Goal: Information Seeking & Learning: Compare options

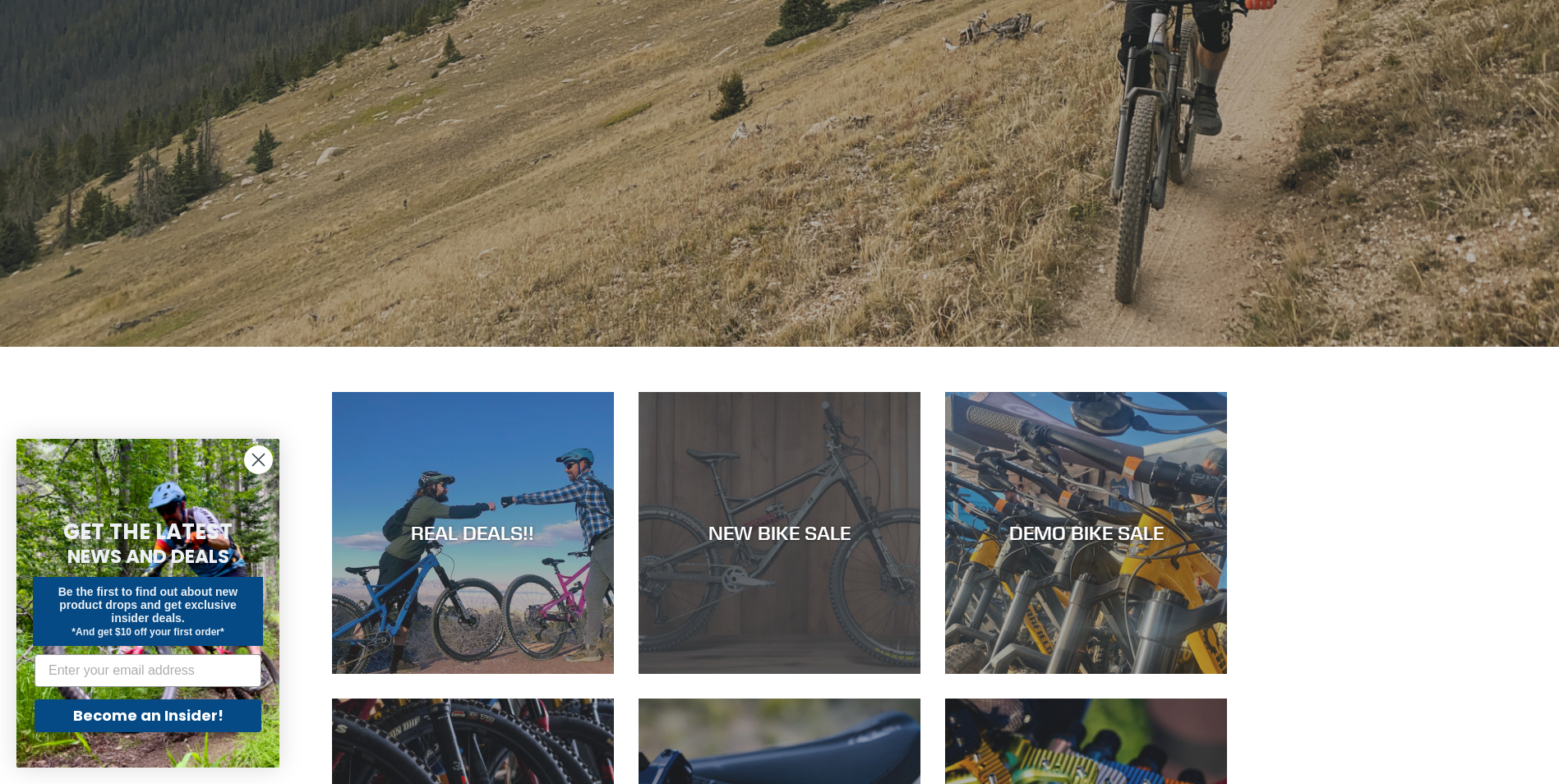
scroll to position [575, 0]
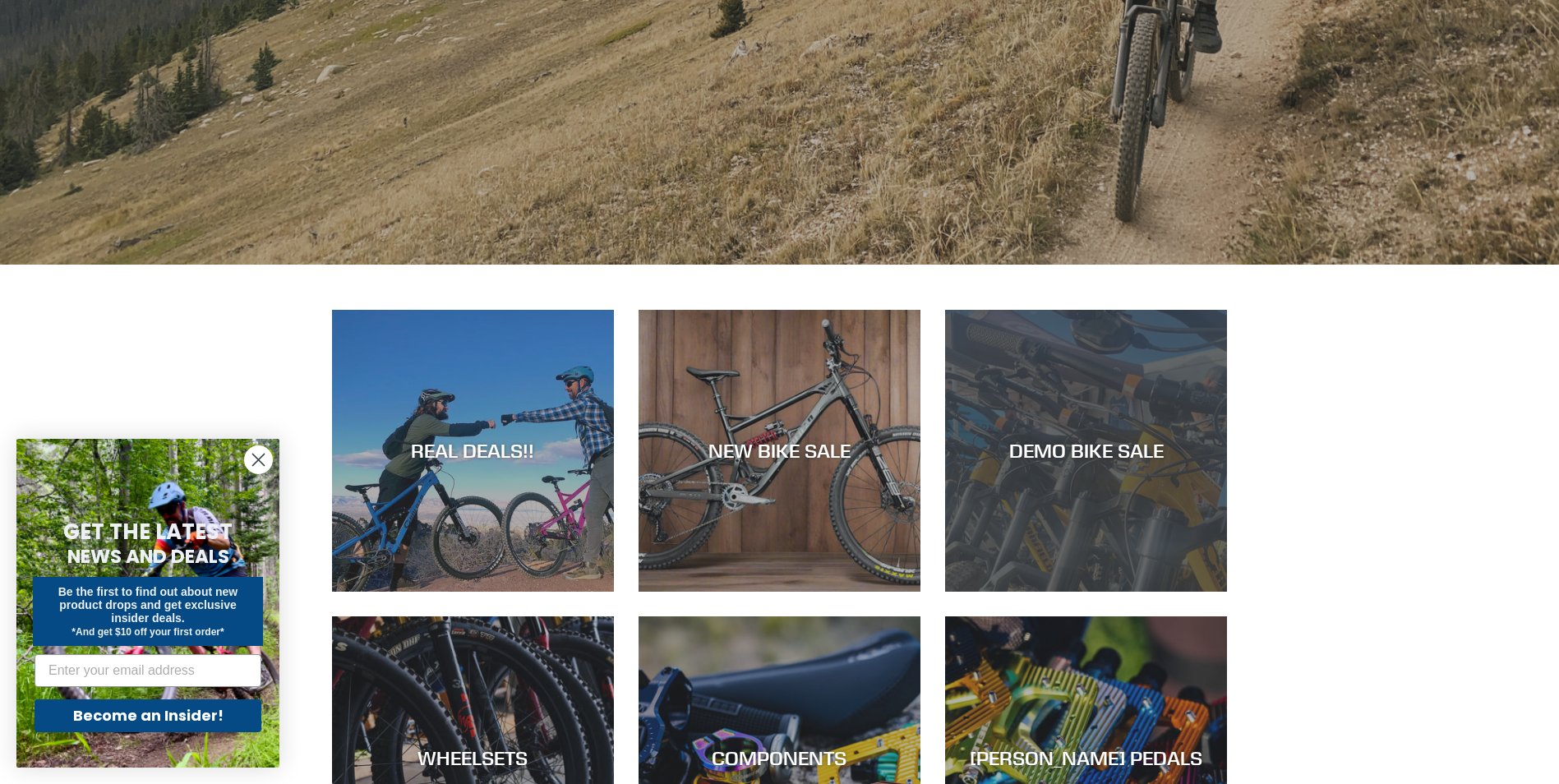
click at [1078, 440] on div "DEMO BIKE SALE" at bounding box center [1086, 450] width 282 height 24
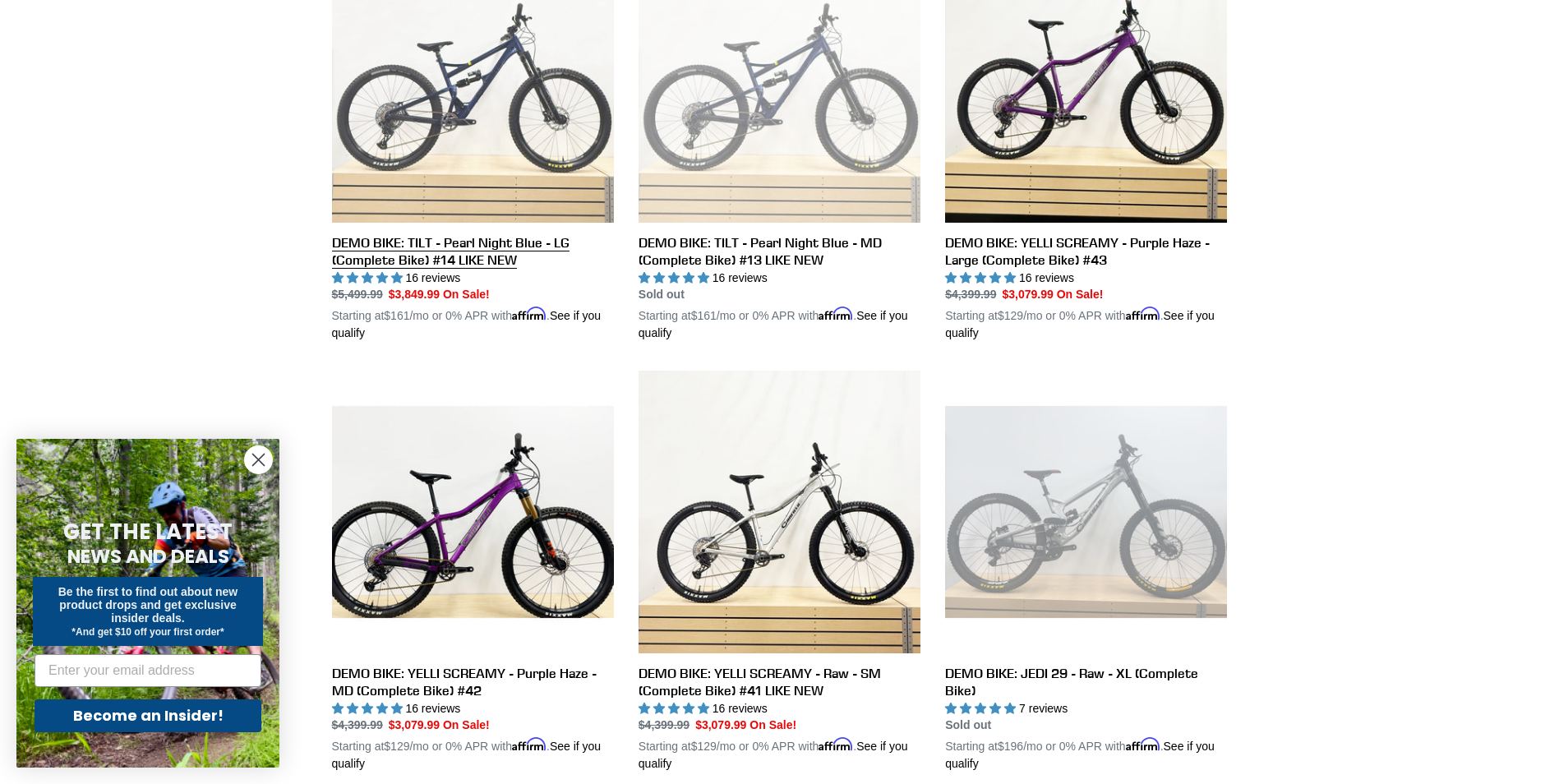
scroll to position [1153, 0]
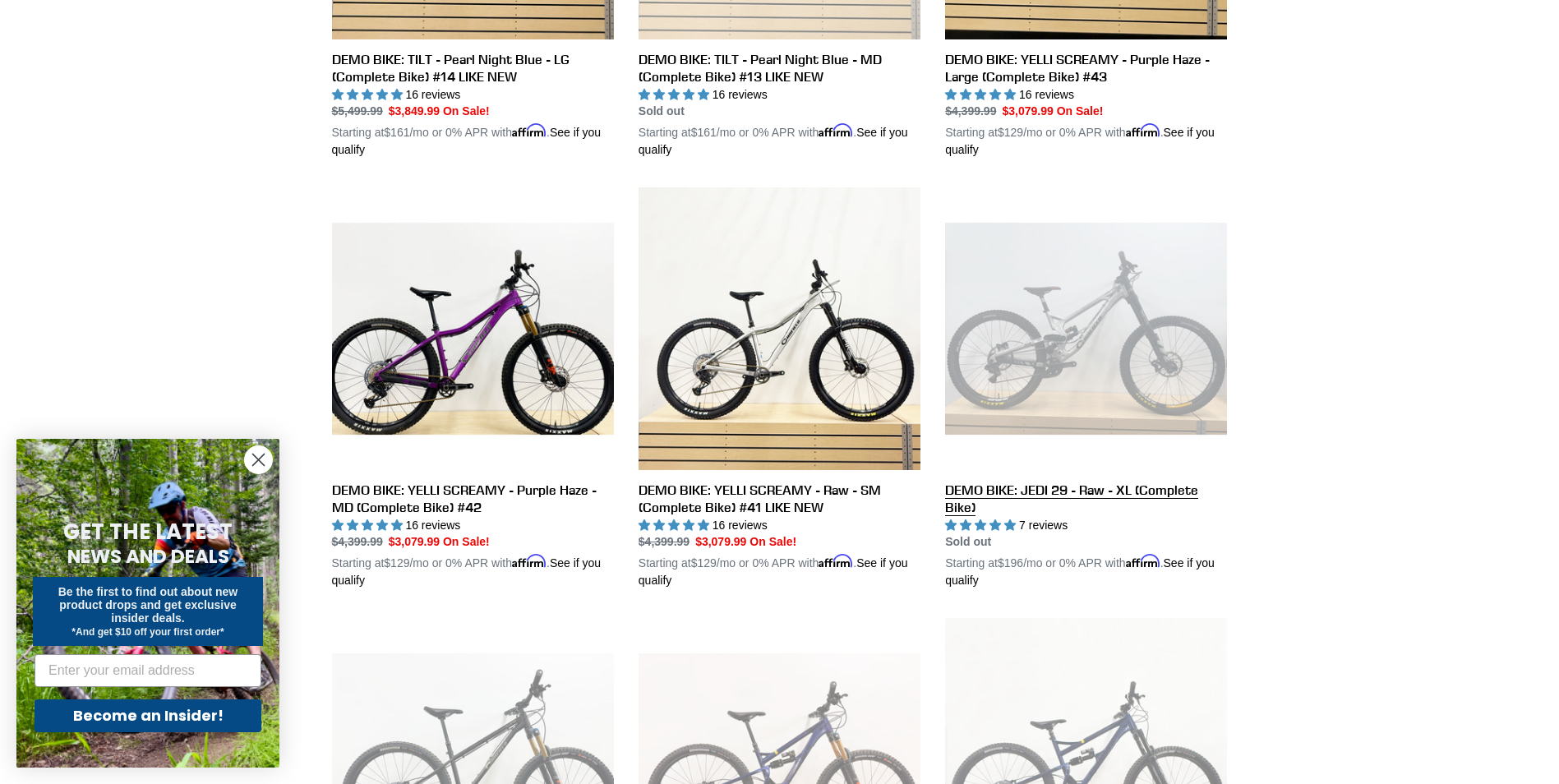
click at [1104, 486] on link "DEMO BIKE: JEDI 29 - Raw - XL (Complete Bike)" at bounding box center [1086, 389] width 282 height 402
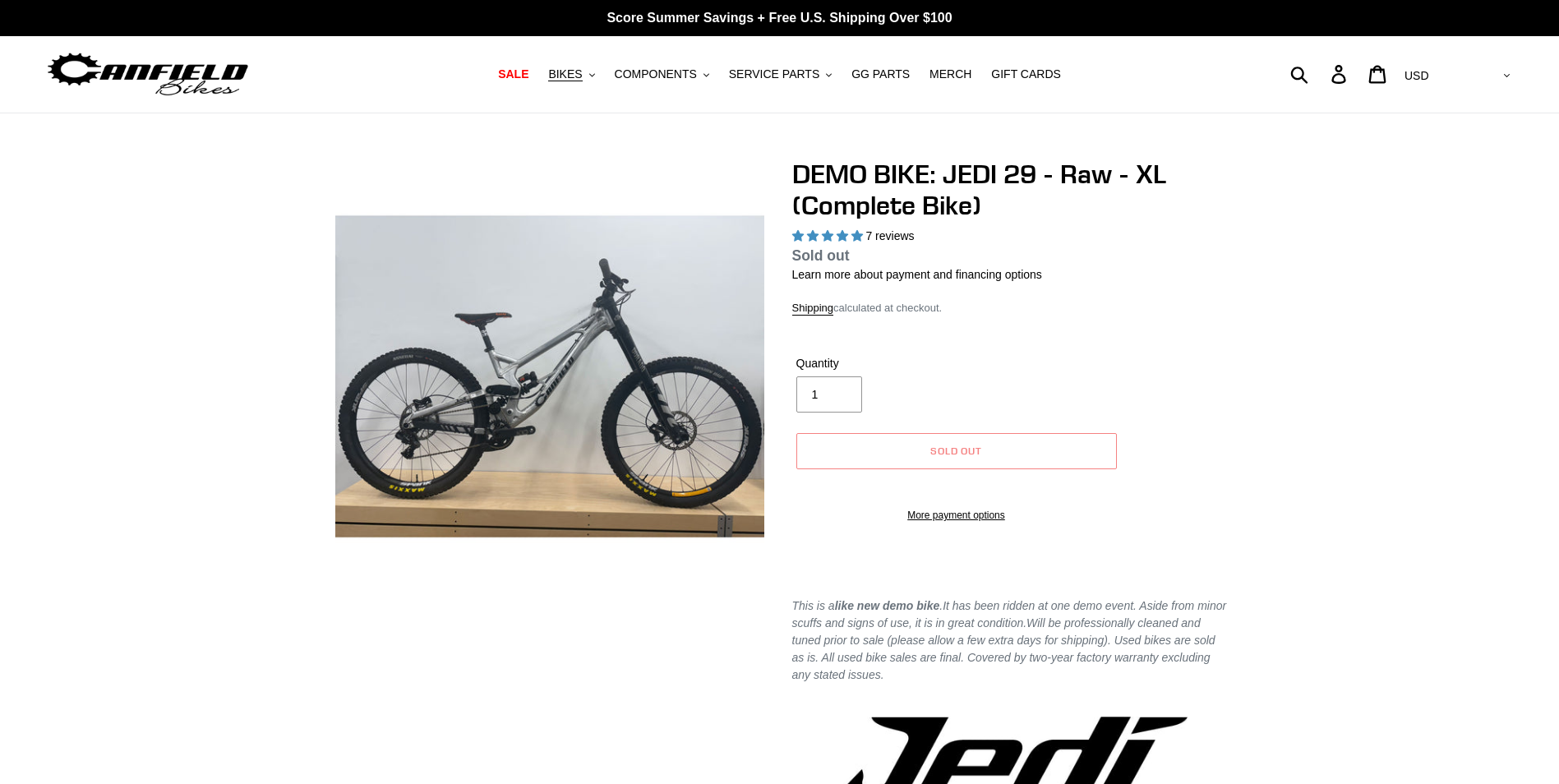
select select "highest-rating"
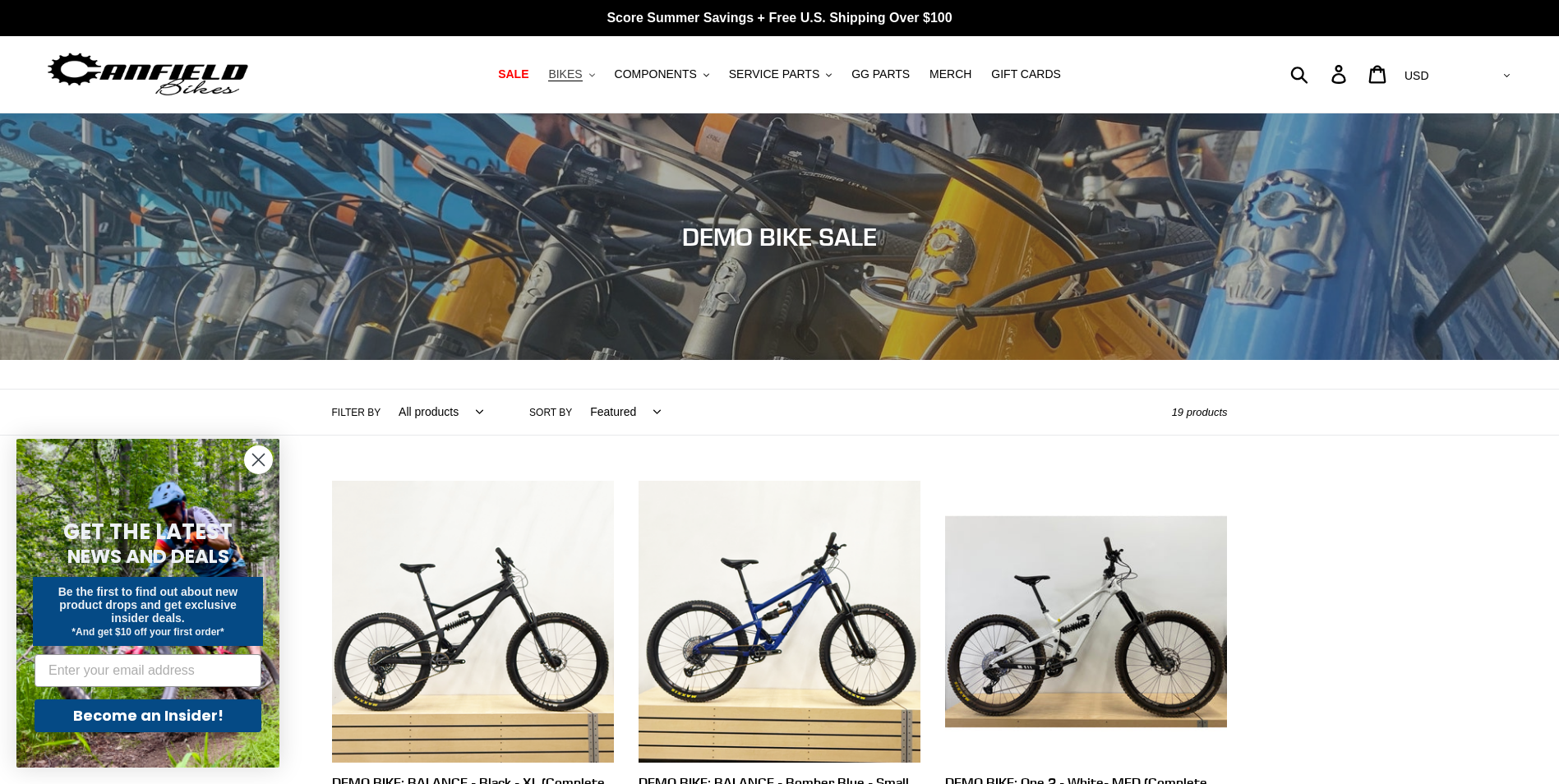
click at [563, 73] on span "BIKES" at bounding box center [565, 74] width 33 height 14
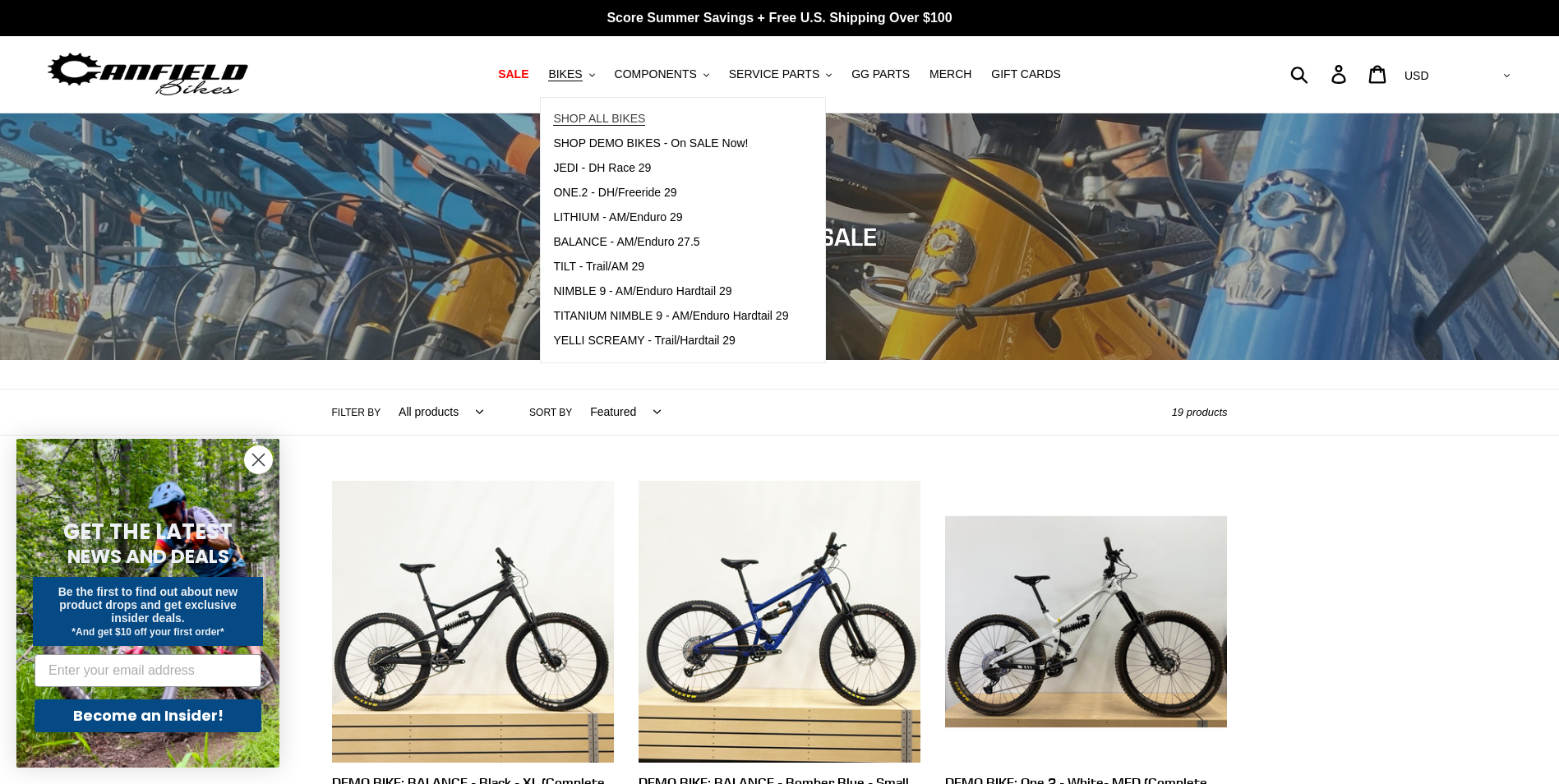
click at [596, 119] on span "SHOP ALL BIKES" at bounding box center [599, 118] width 92 height 14
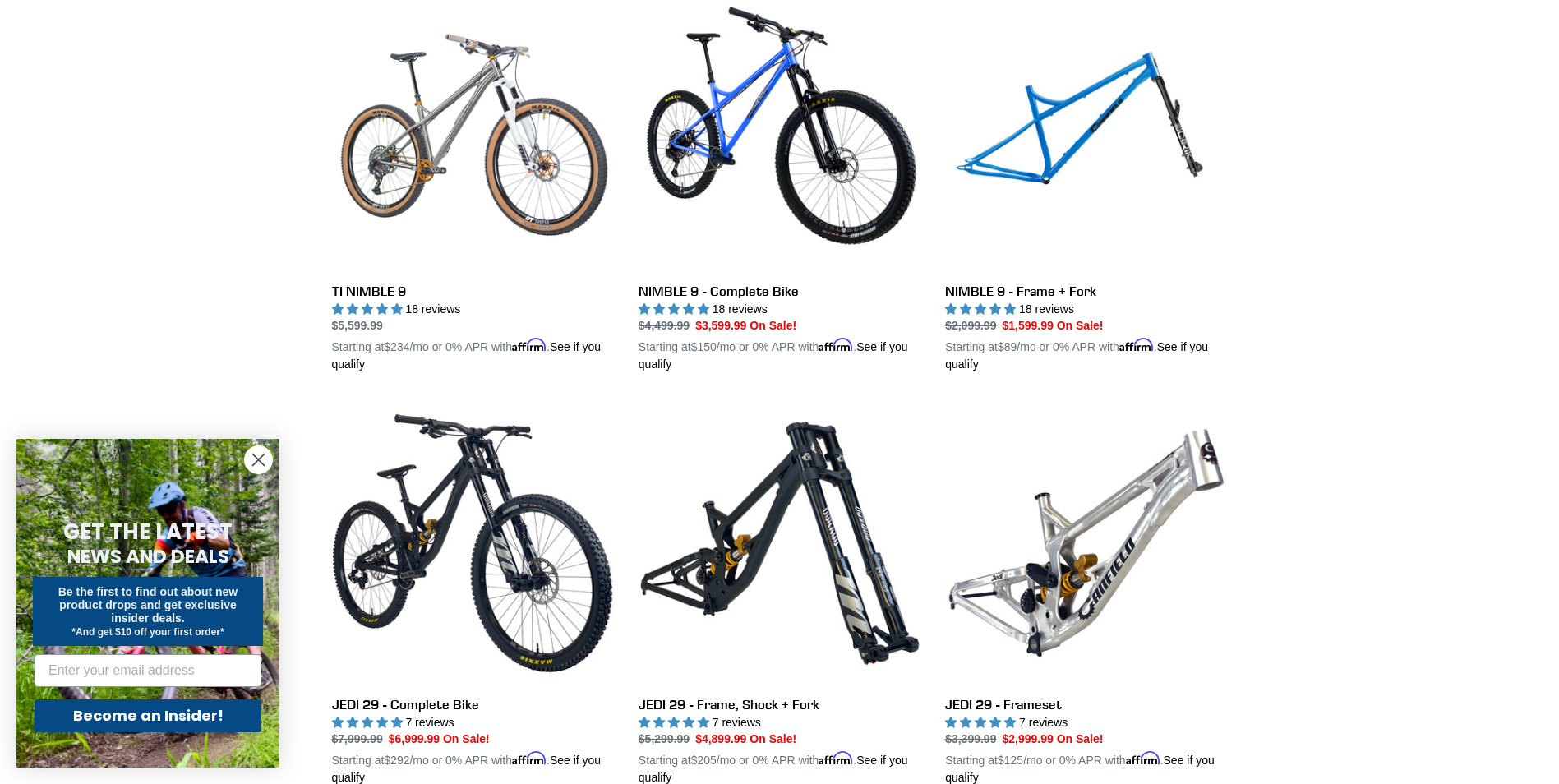
scroll to position [2226, 0]
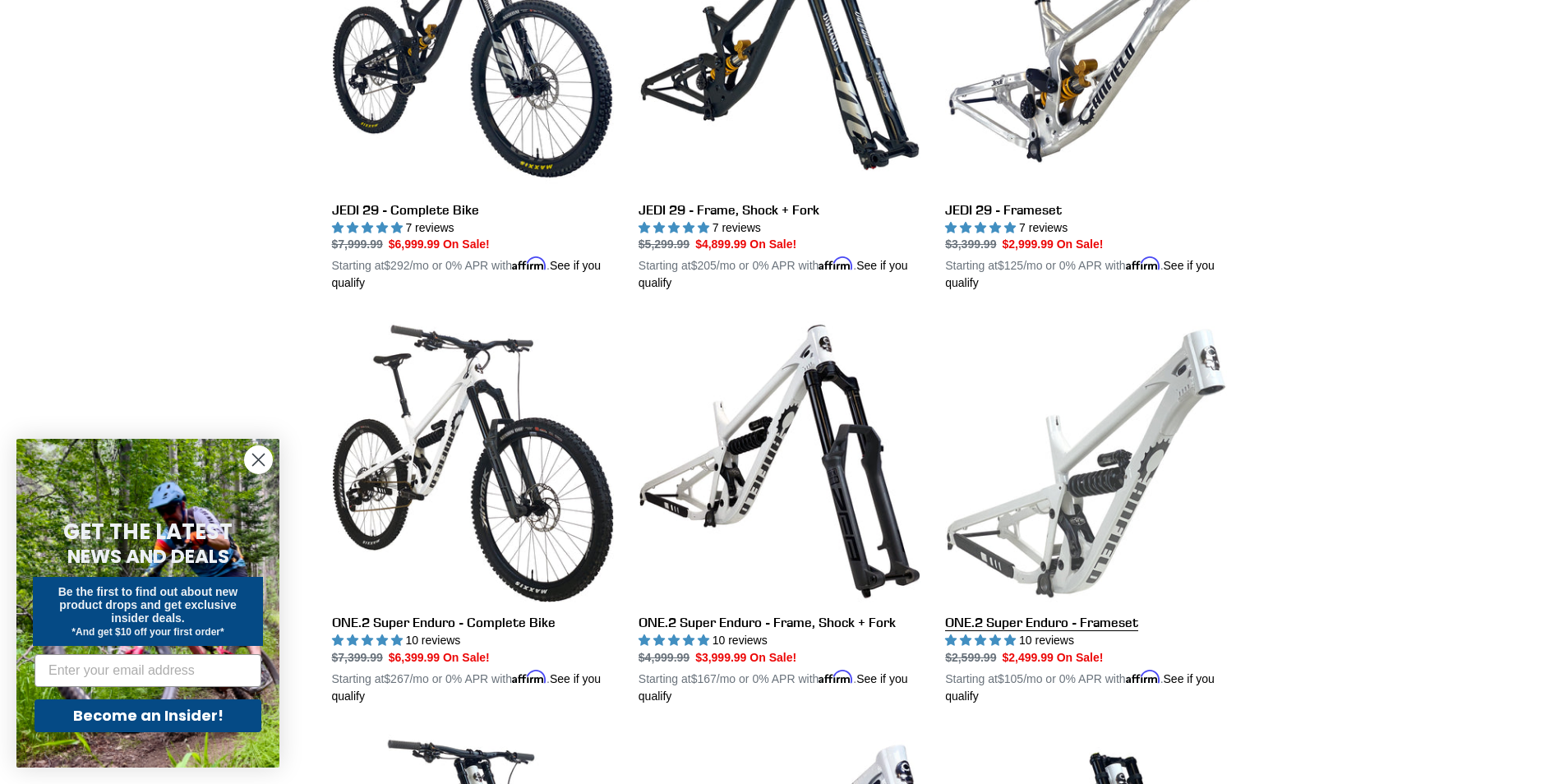
click at [1038, 625] on link "ONE.2 Super Enduro - Frameset" at bounding box center [1086, 512] width 282 height 384
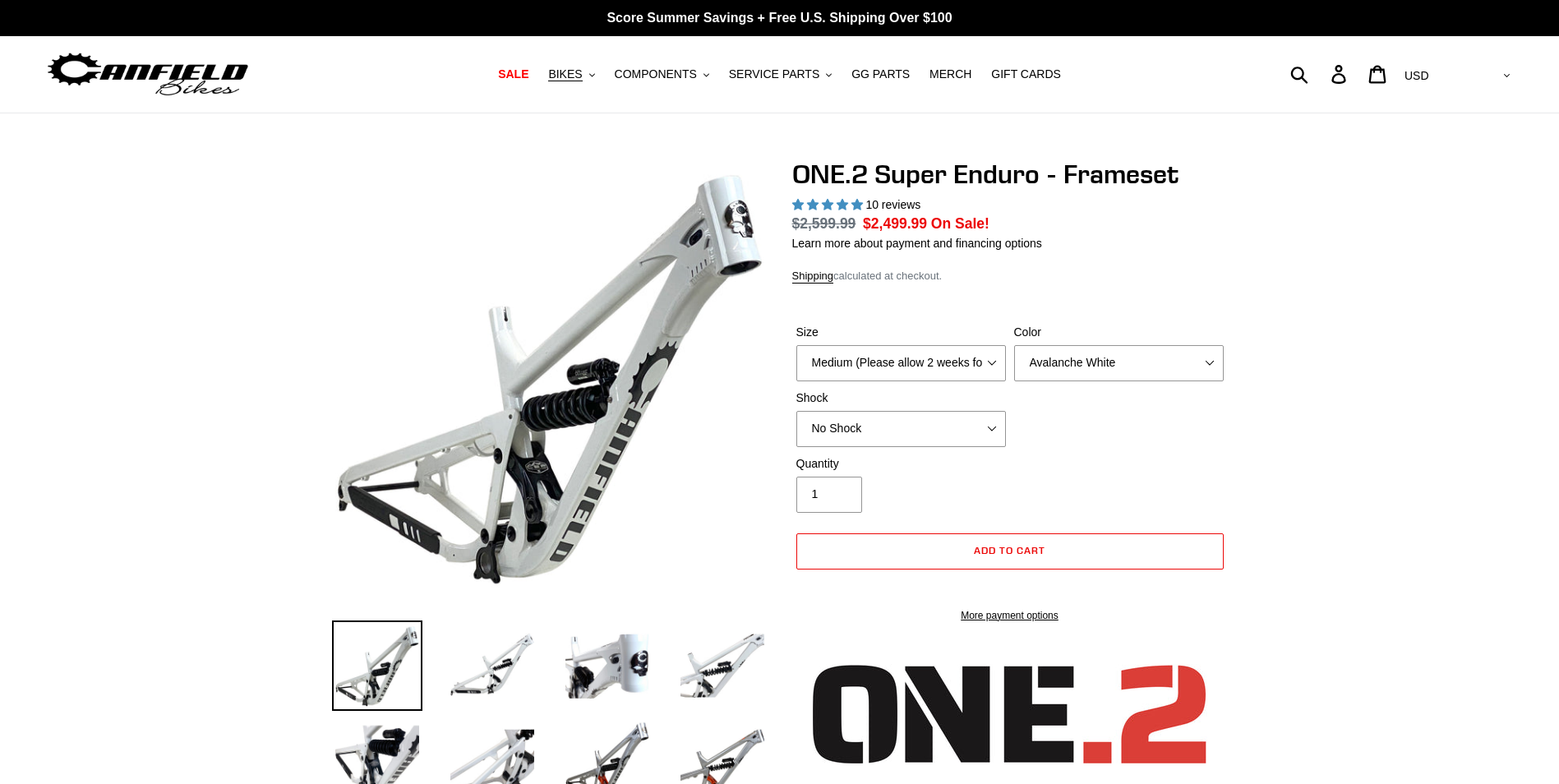
select select "highest-rating"
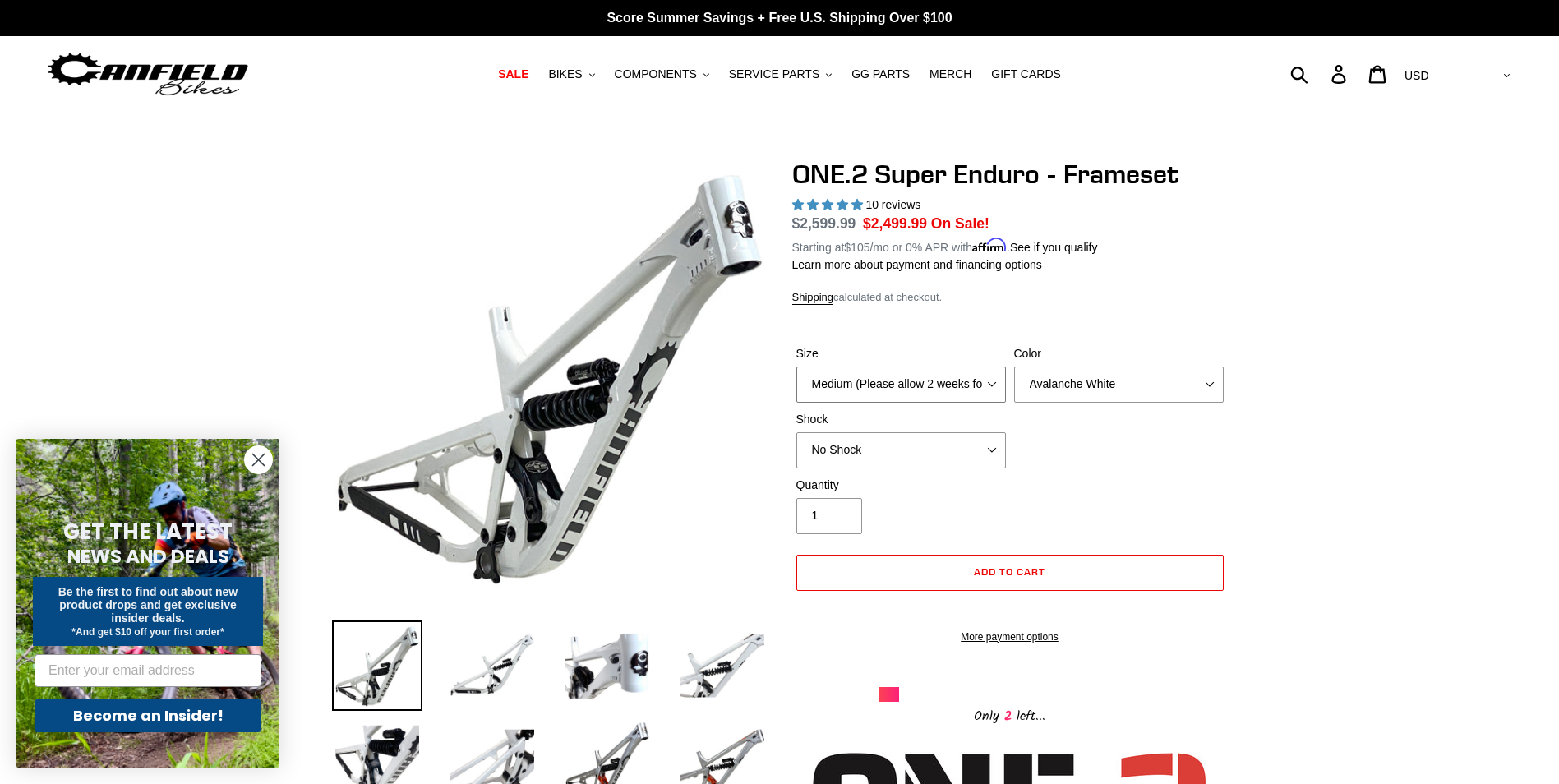
select select "Large (Sold Out)"
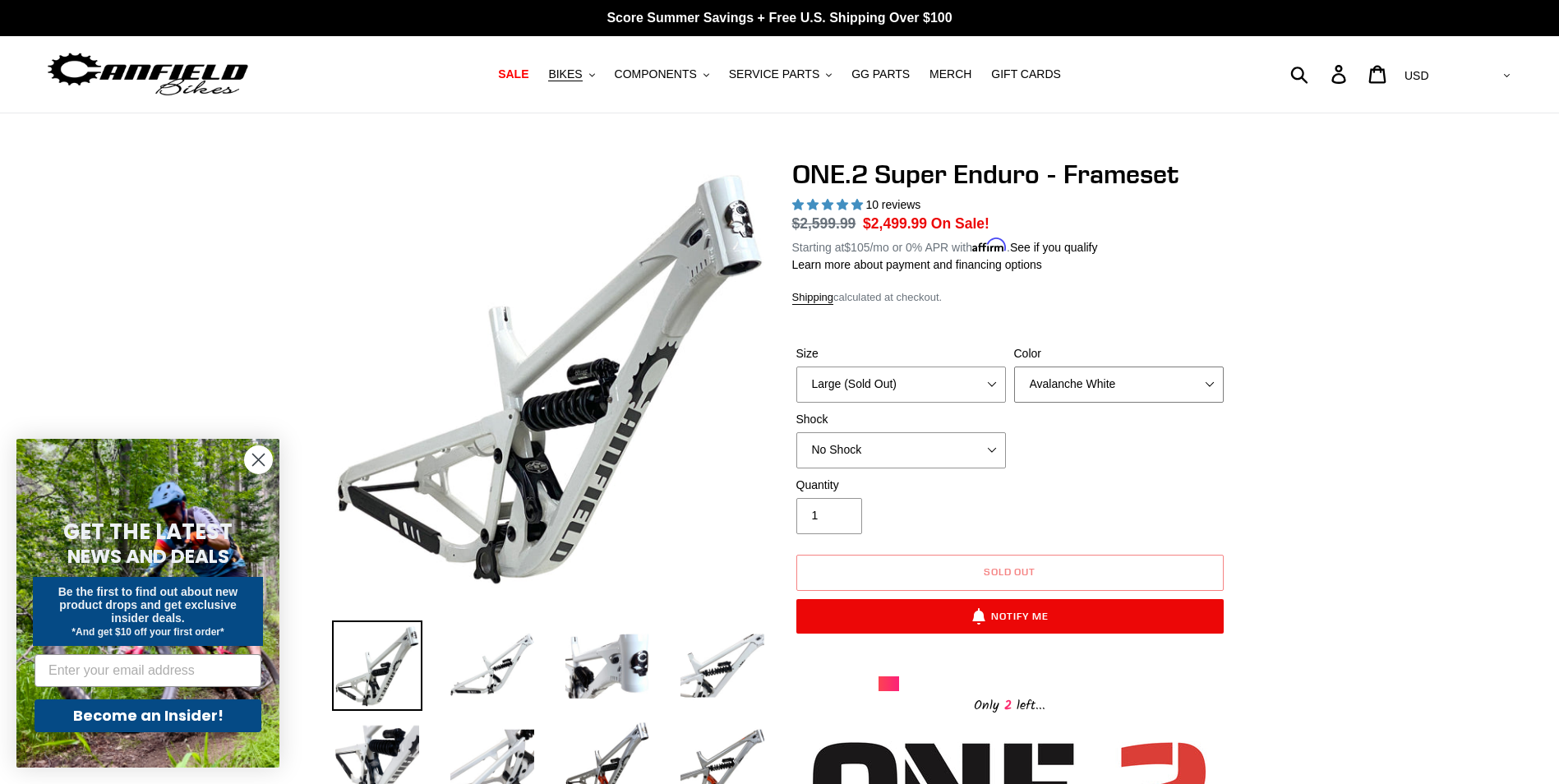
select select "Bentonite Grey"
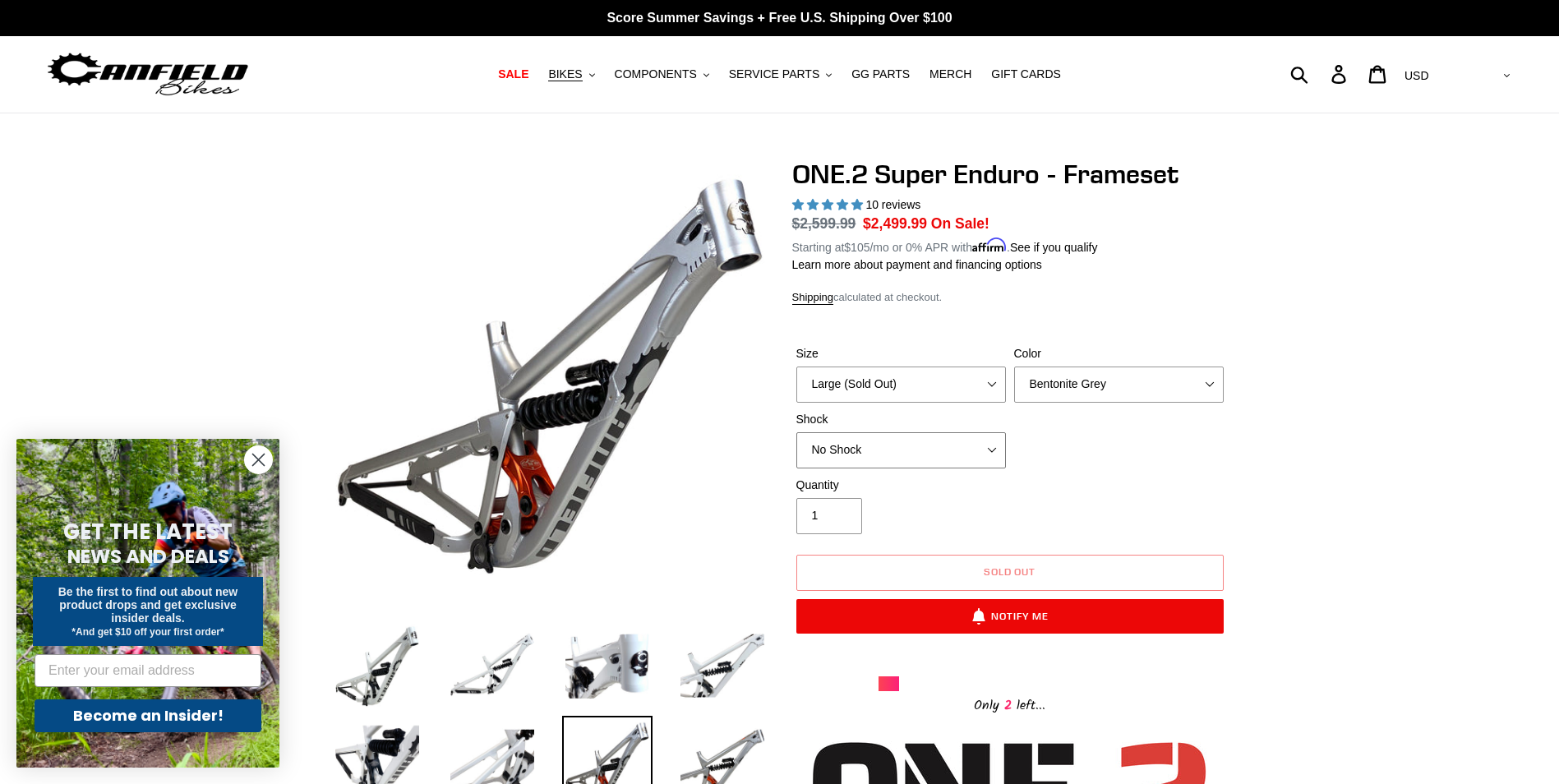
select select "RockShox Vivid Coil"
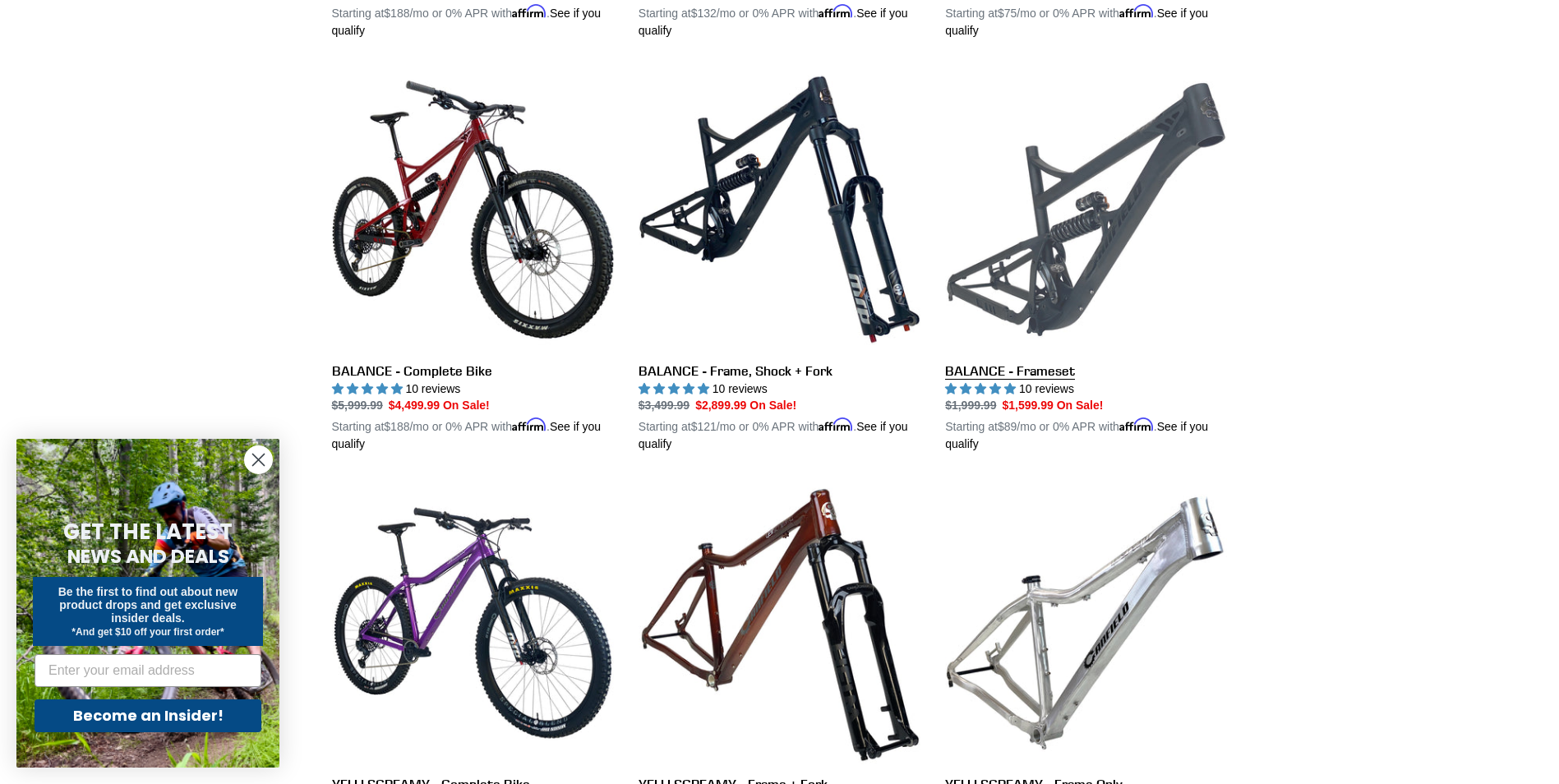
click at [1001, 373] on link "BALANCE - Frameset" at bounding box center [1086, 260] width 282 height 384
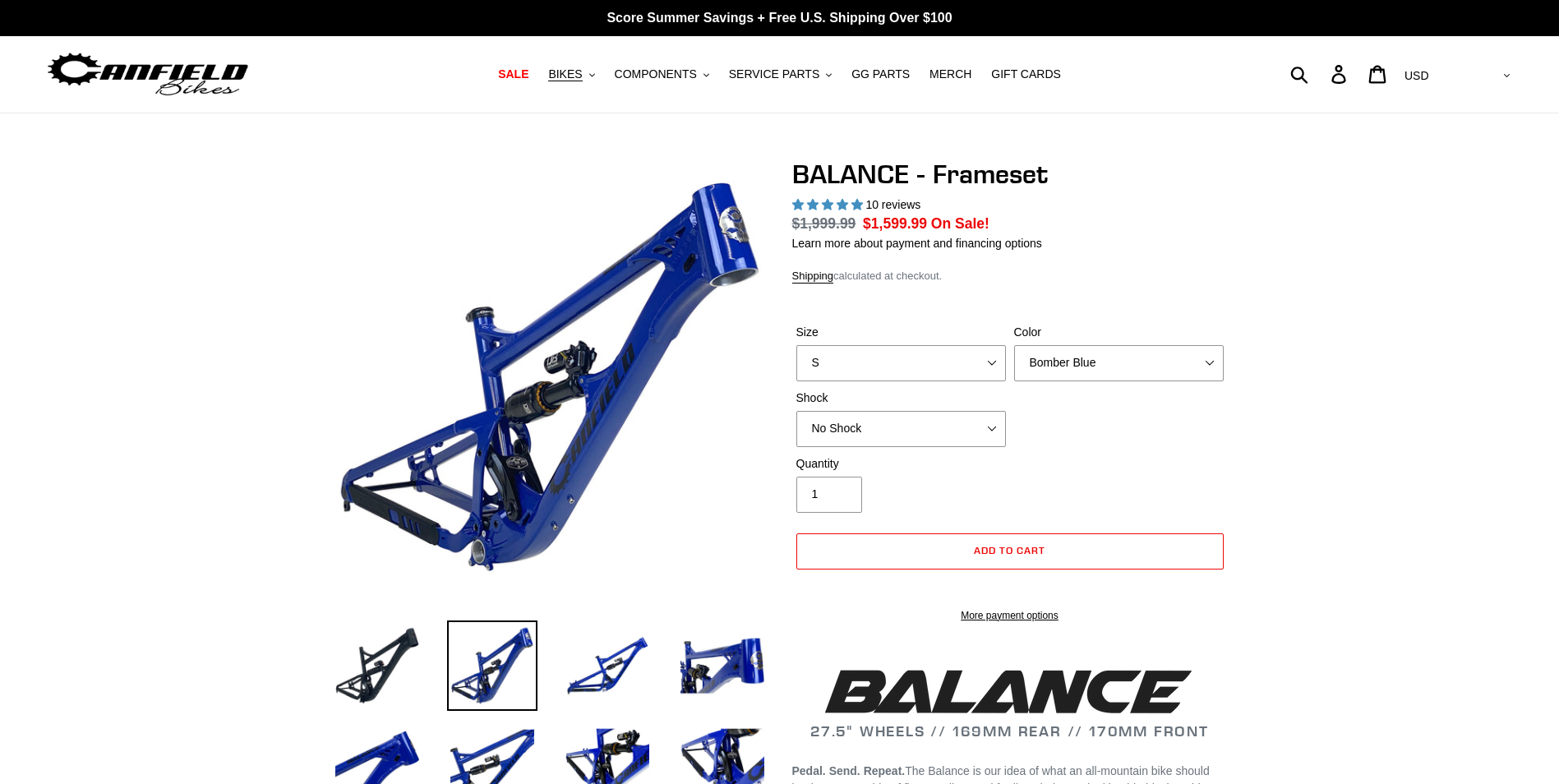
select select "highest-rating"
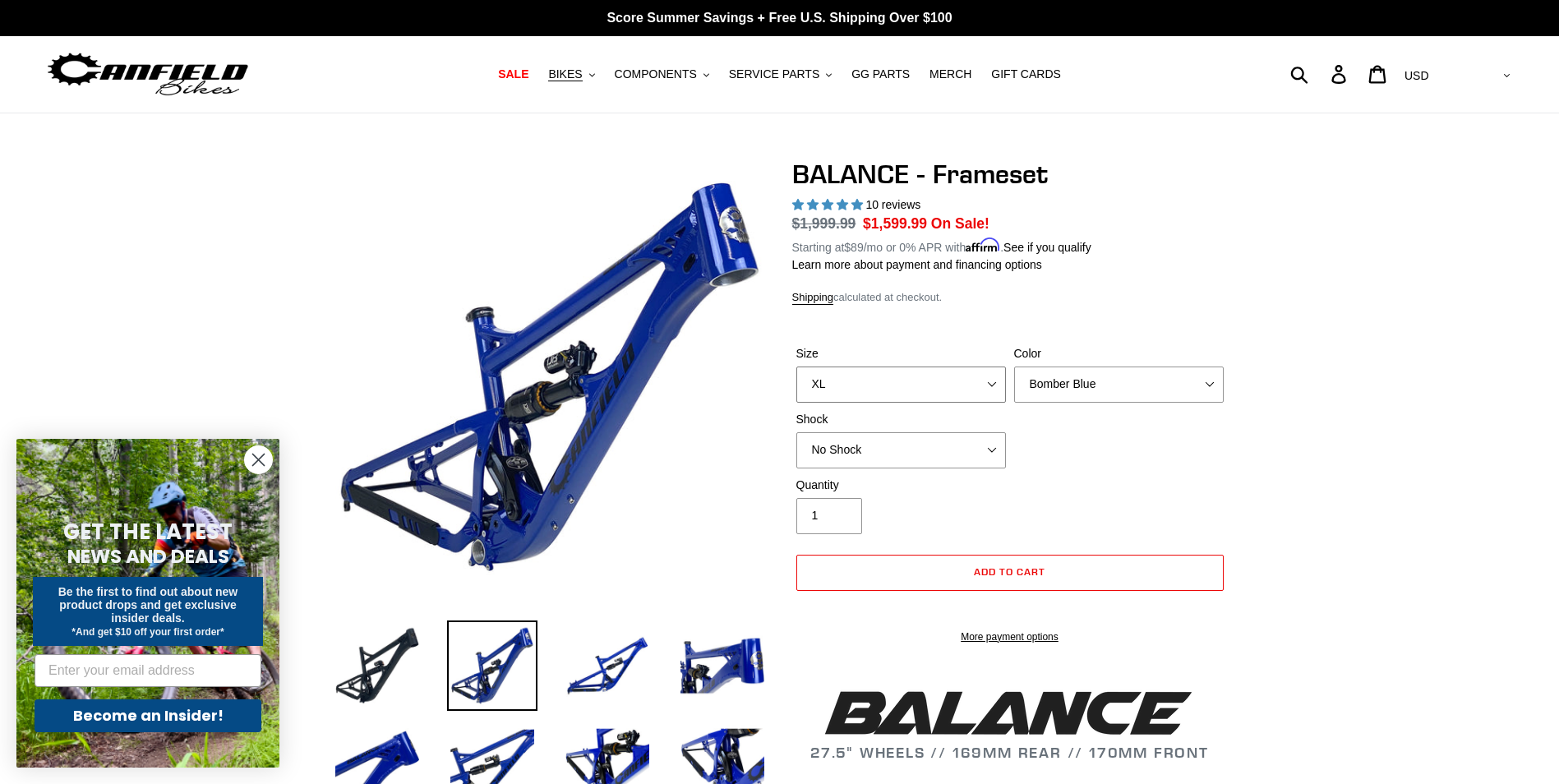
select select "L"
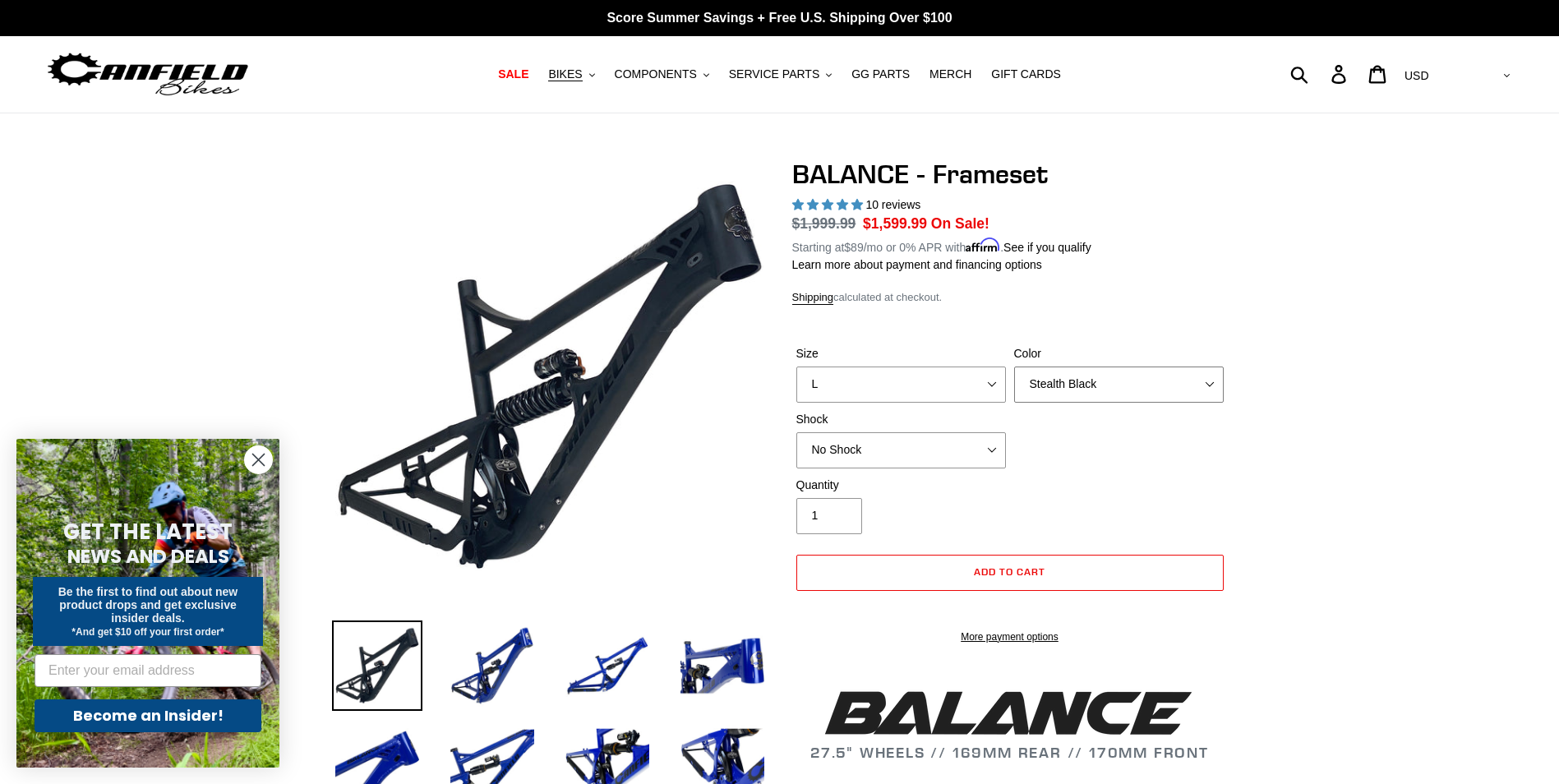
select select "Goat's Blood"
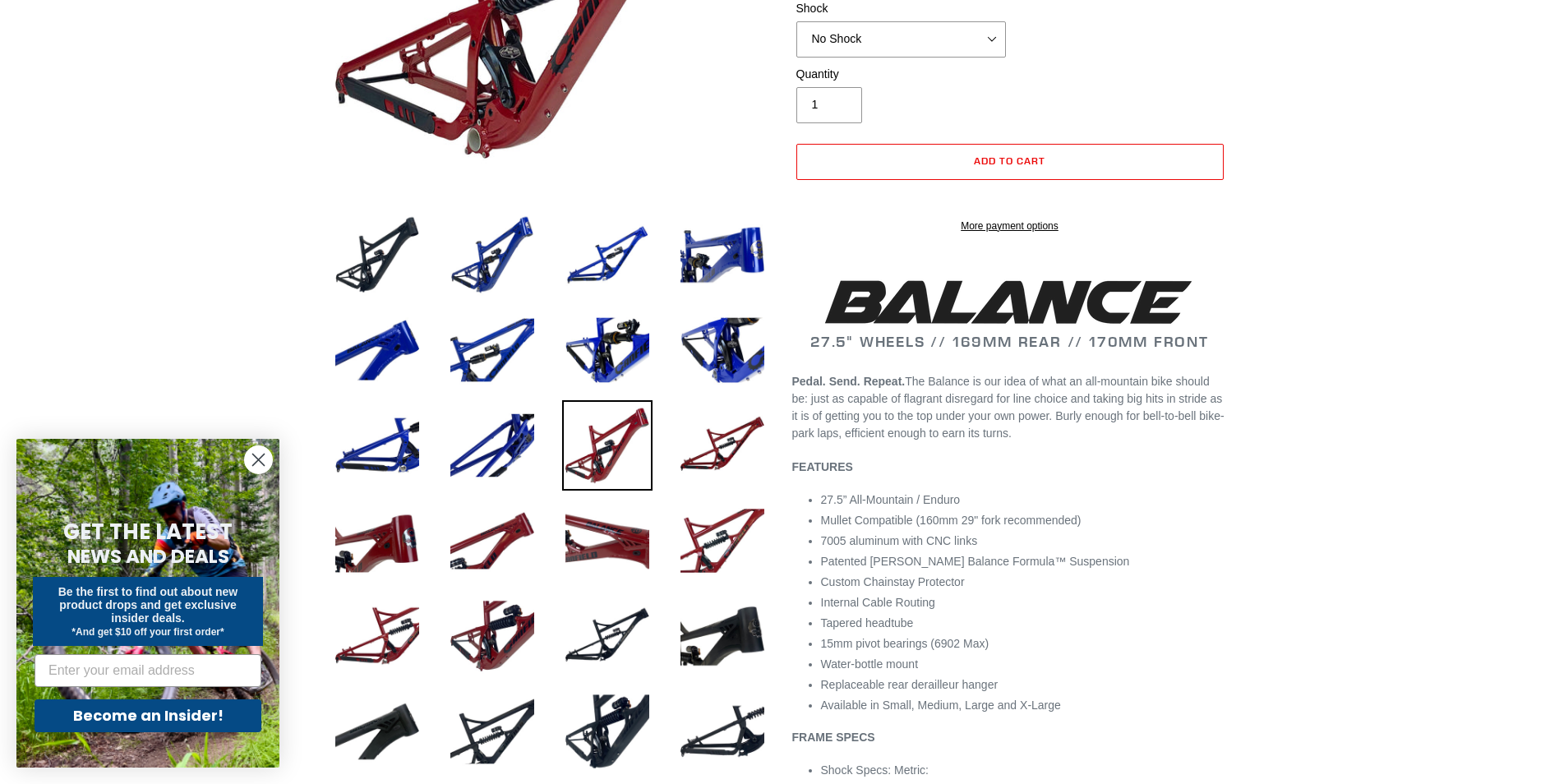
scroll to position [164, 0]
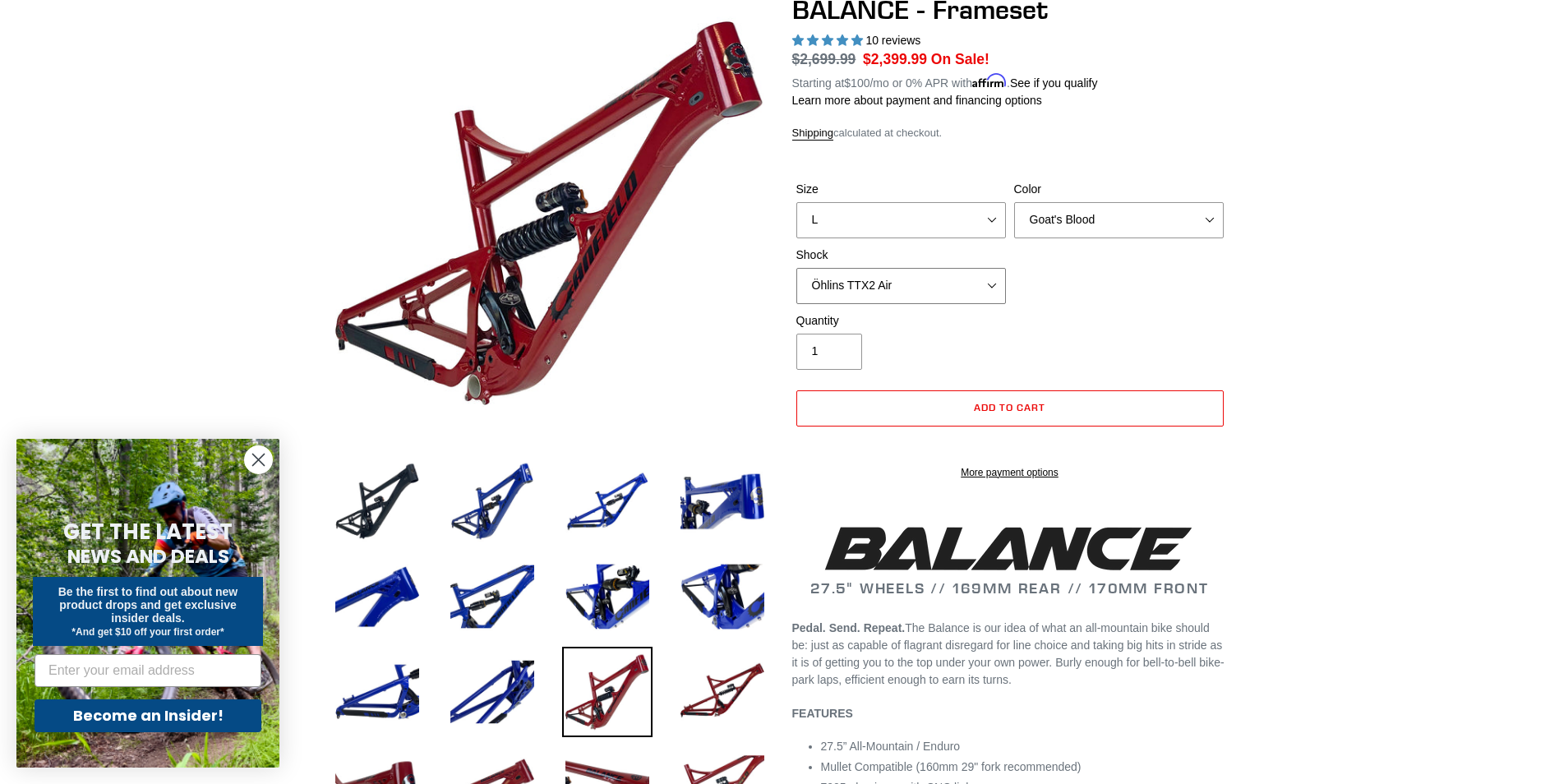
select select "Cane Creek Kitsuma Air"
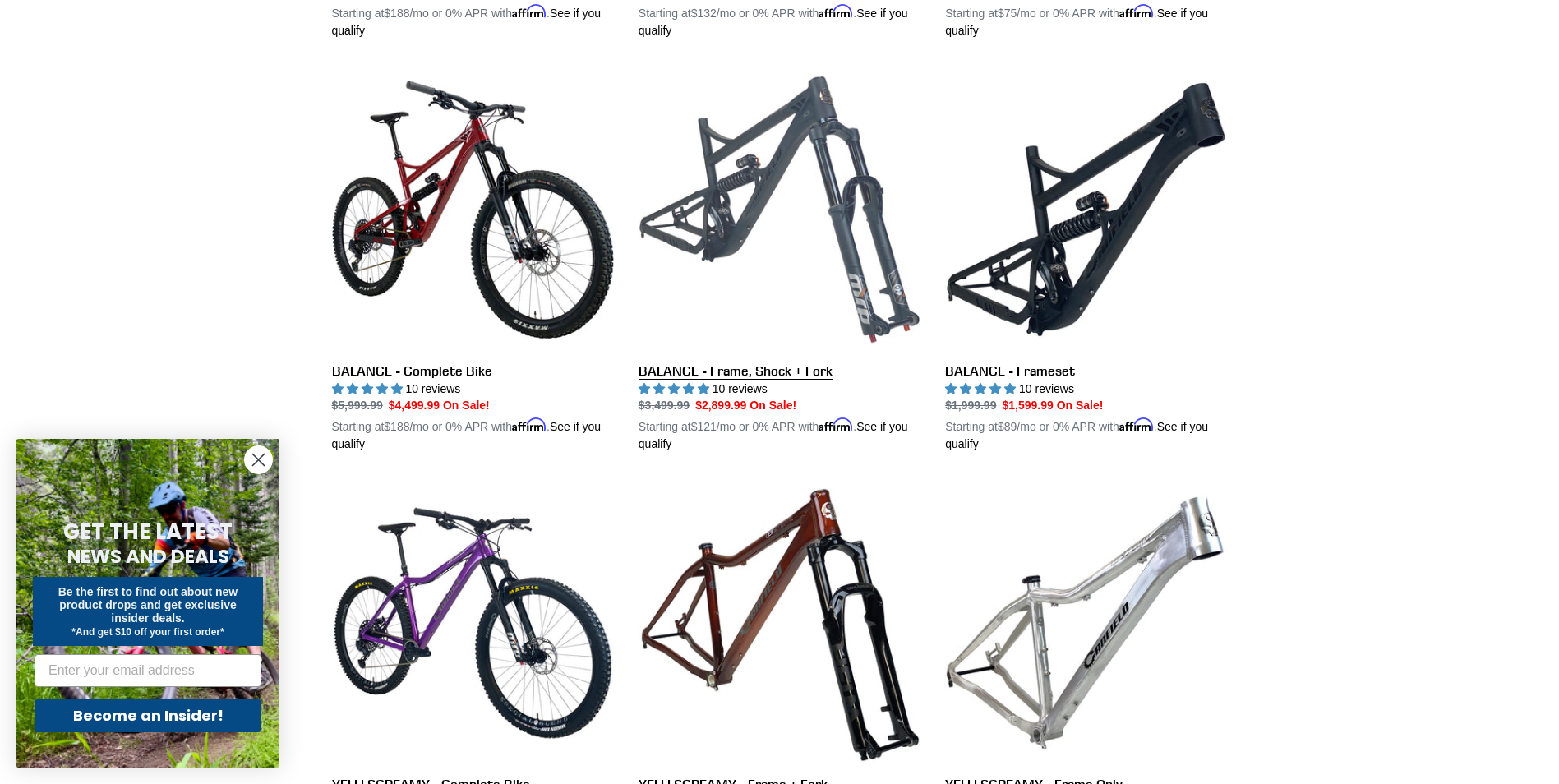
click at [764, 367] on link "BALANCE - Frame, Shock + Fork" at bounding box center [780, 260] width 282 height 384
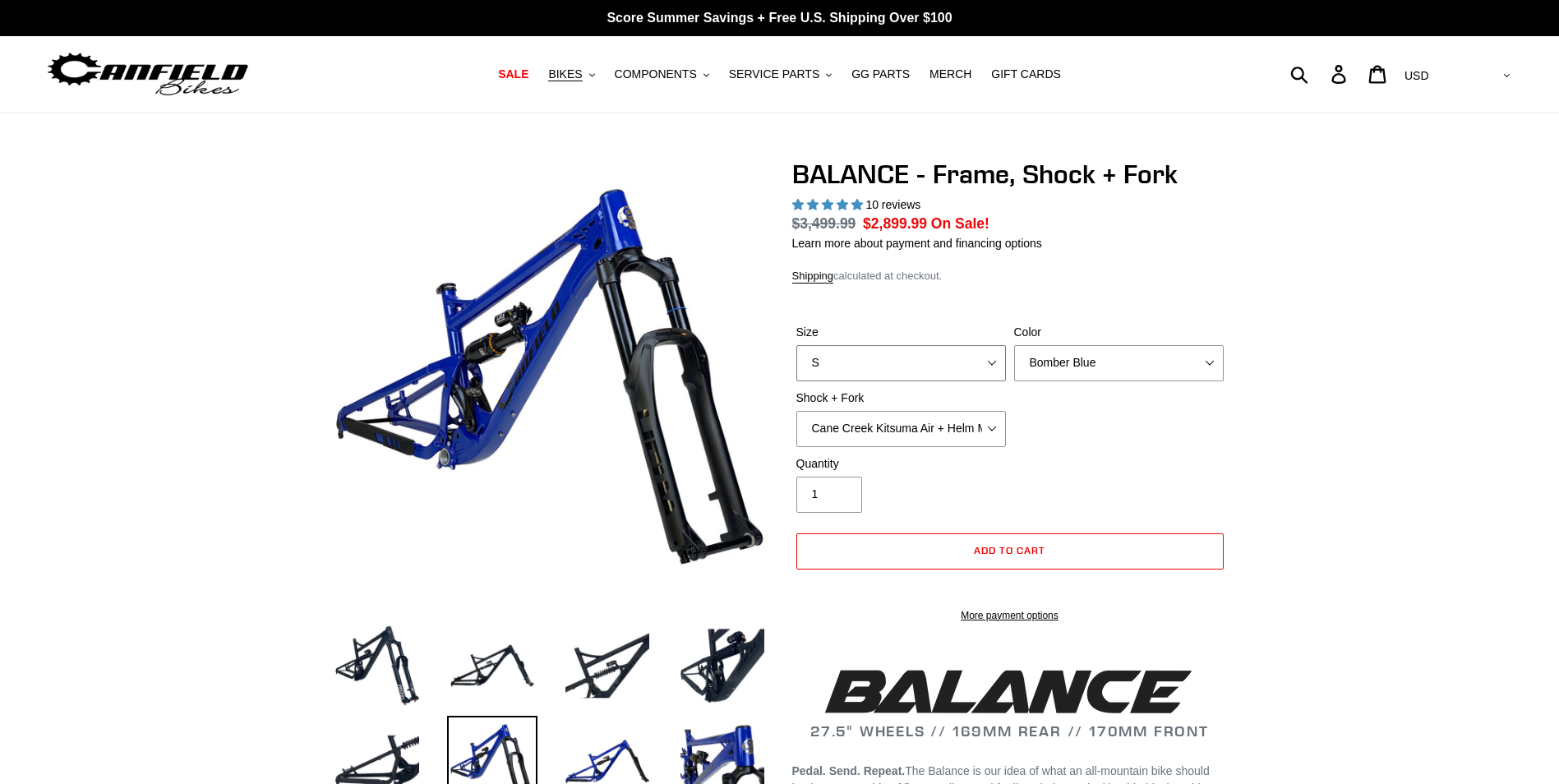
select select "highest-rating"
select select "L"
select select "Goat's Blood"
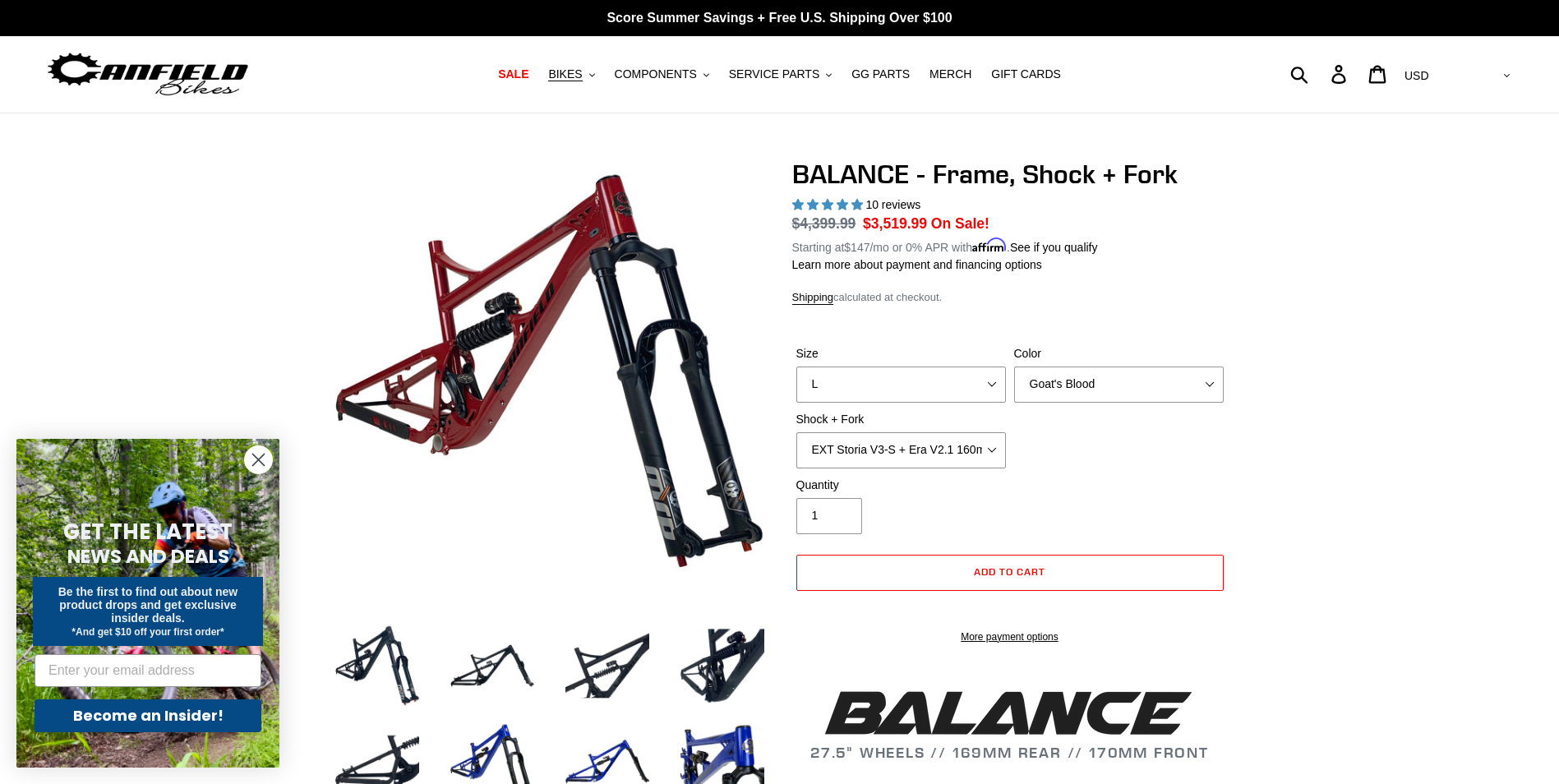
click at [1109, 490] on div "Quantity 1" at bounding box center [1010, 509] width 435 height 66
select select "Cane Creek Kitsuma Air + Helm MKII 27.5 170mm"
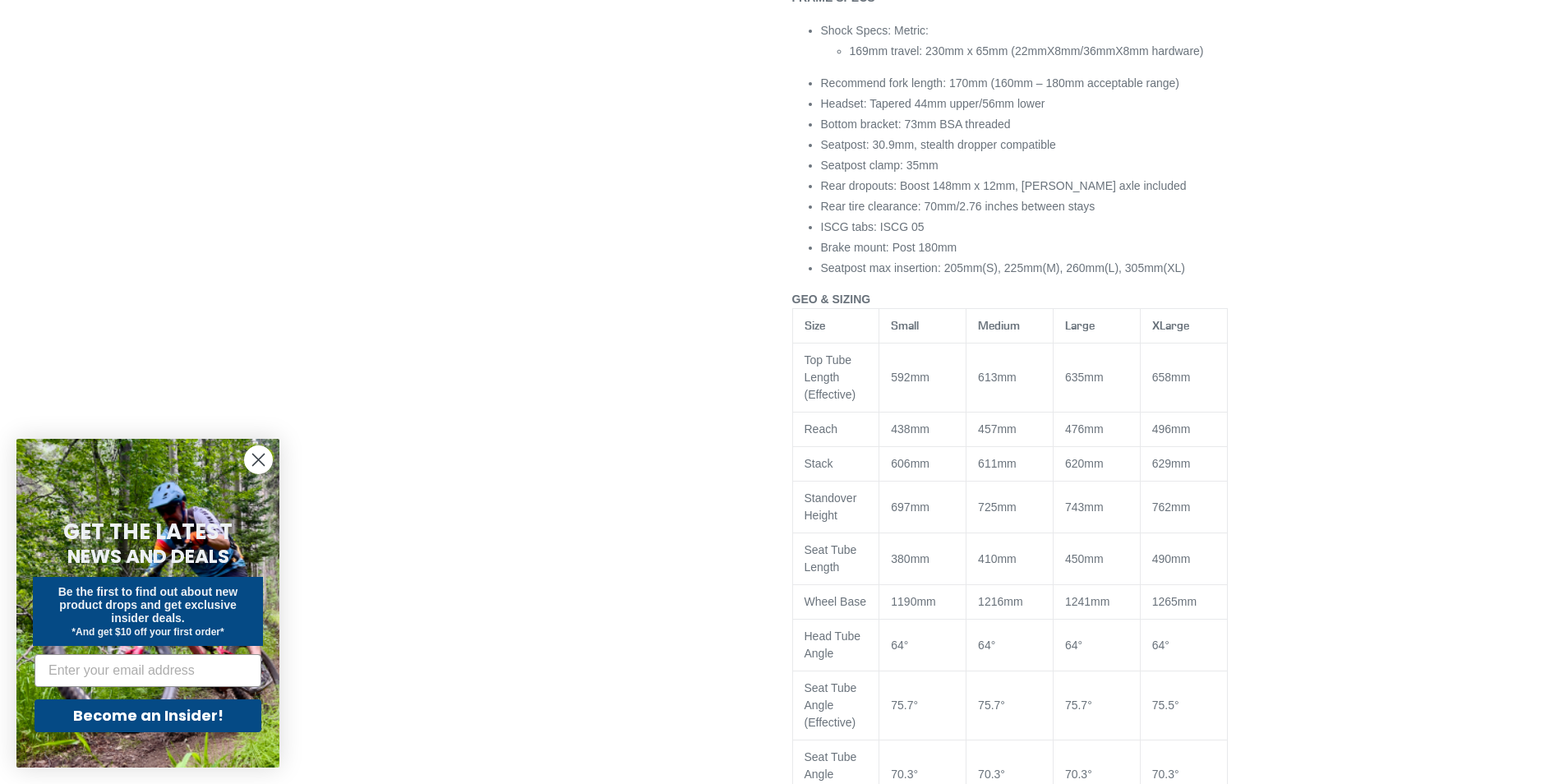
scroll to position [657, 0]
